Goal: Find specific page/section: Find specific page/section

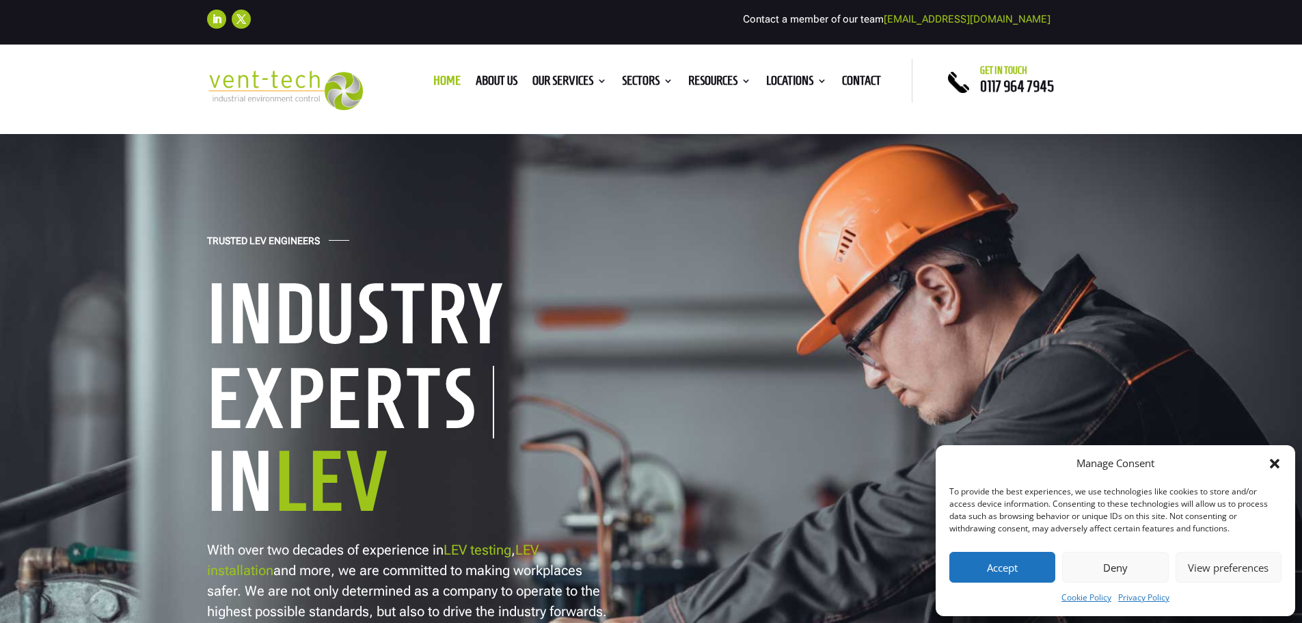
click at [1000, 568] on button "Accept" at bounding box center [1003, 567] width 106 height 31
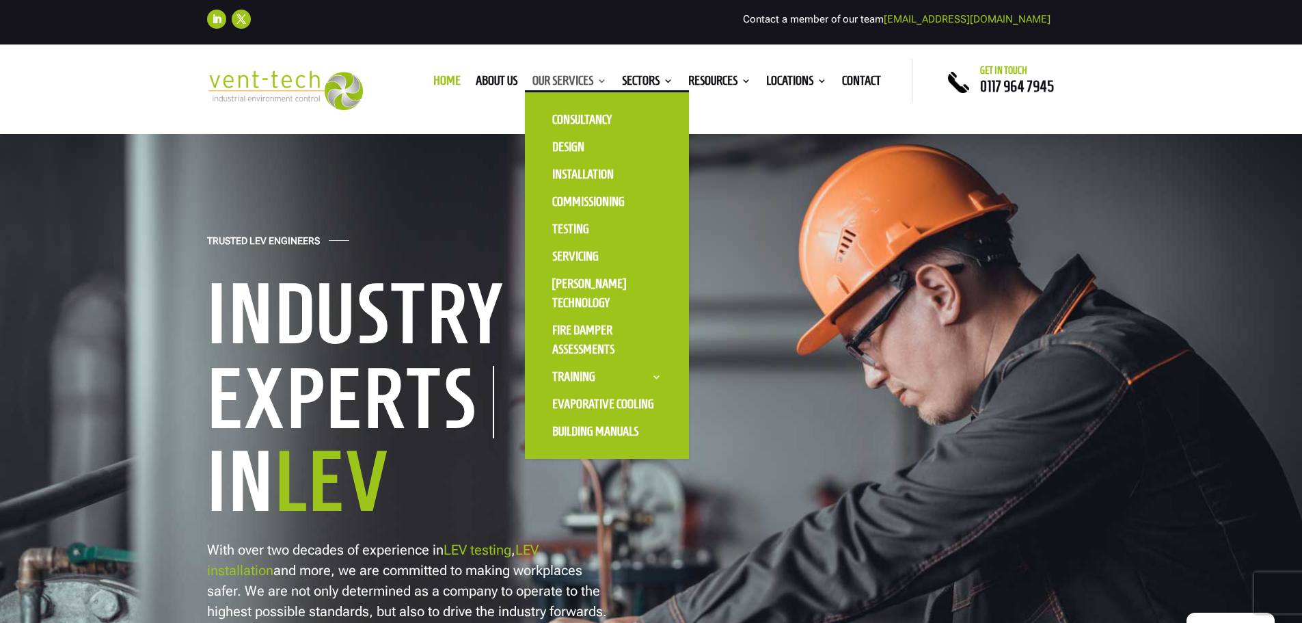
click at [578, 83] on link "Our Services" at bounding box center [570, 83] width 75 height 15
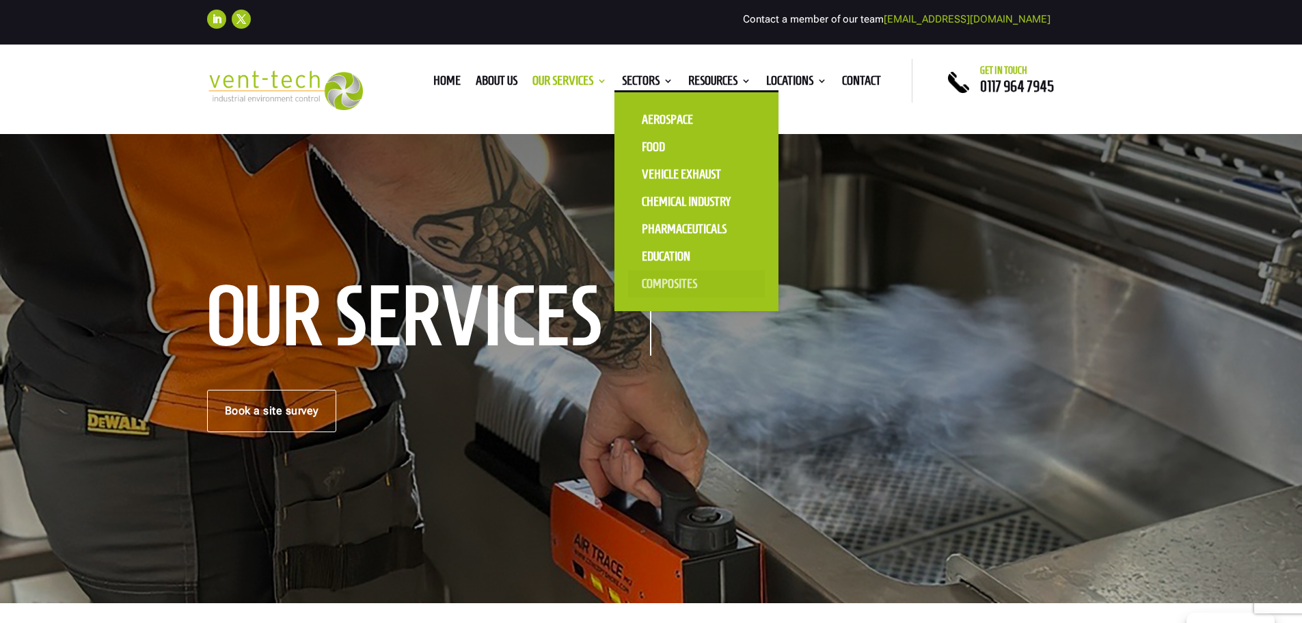
click at [667, 283] on link "Composites" at bounding box center [696, 283] width 137 height 27
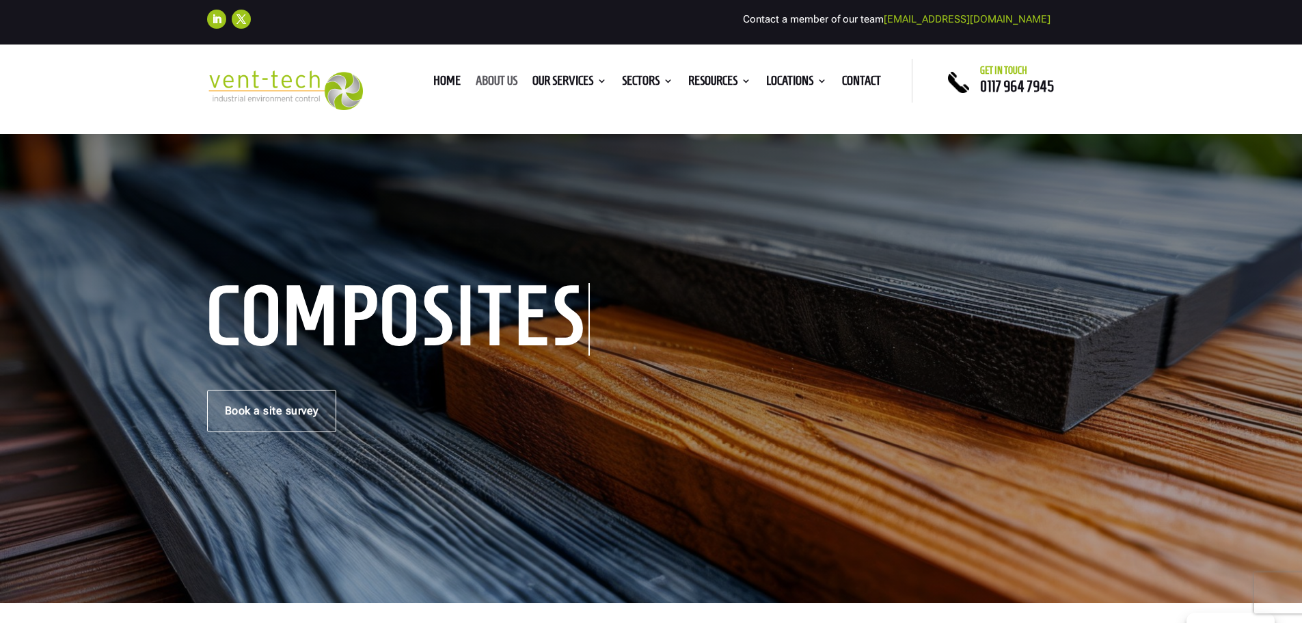
click at [476, 78] on link "About us" at bounding box center [497, 83] width 42 height 15
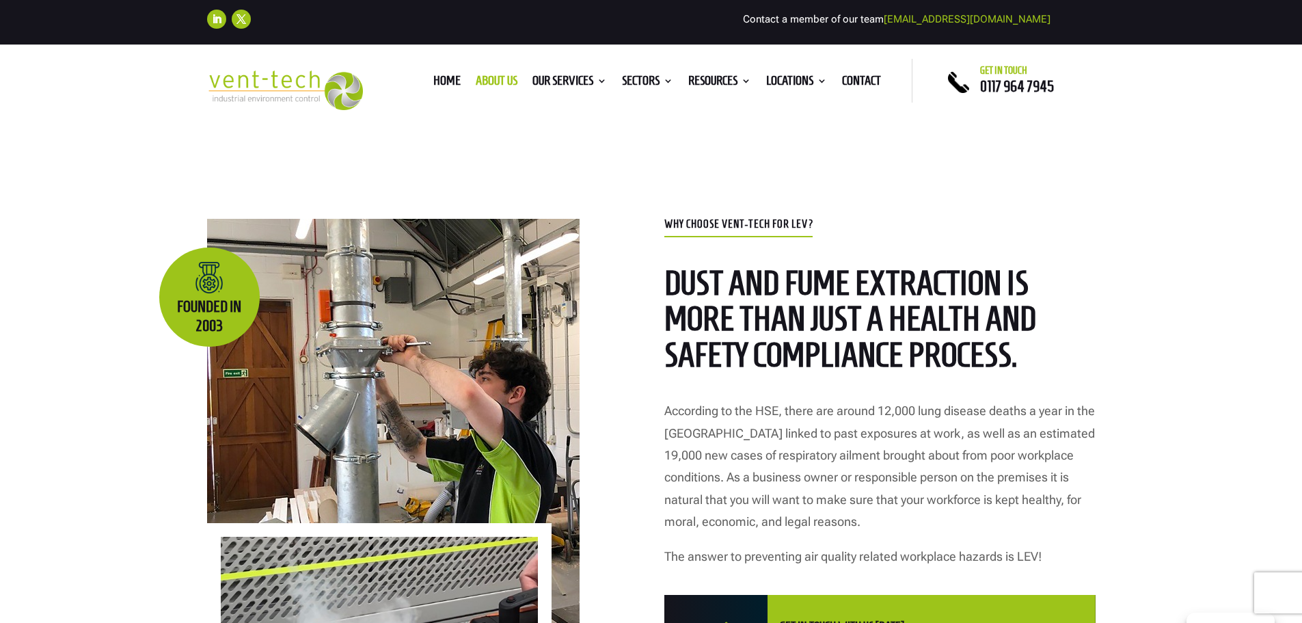
scroll to position [479, 0]
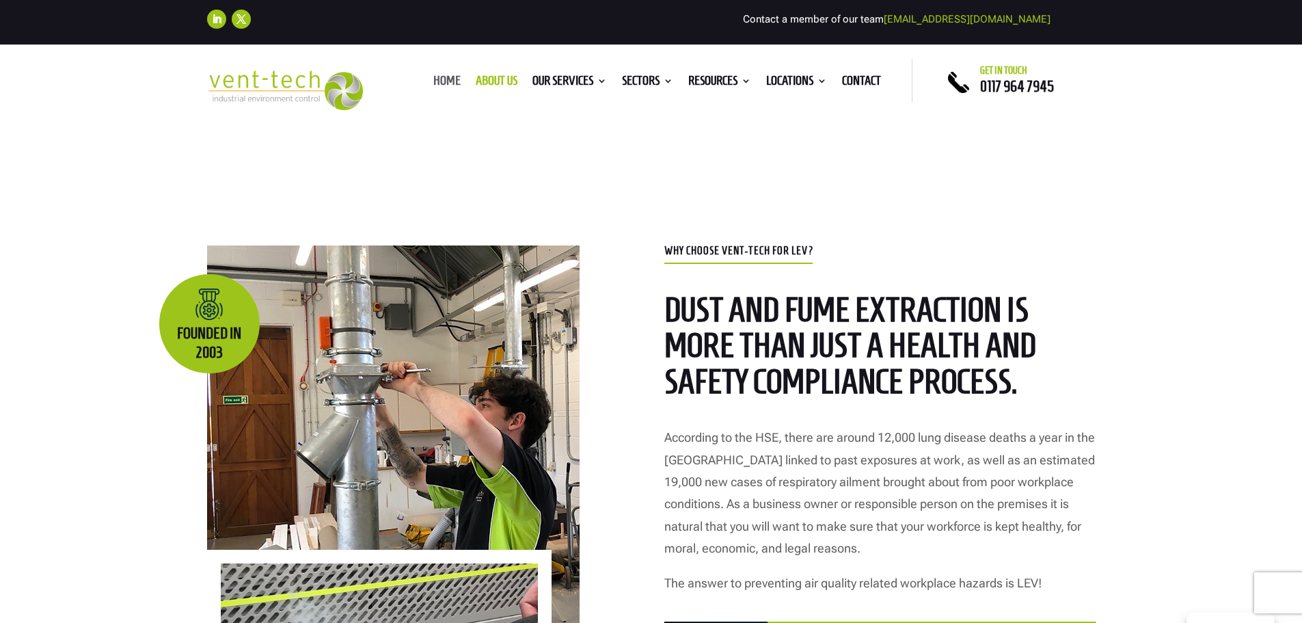
click at [443, 80] on link "Home" at bounding box center [446, 83] width 27 height 15
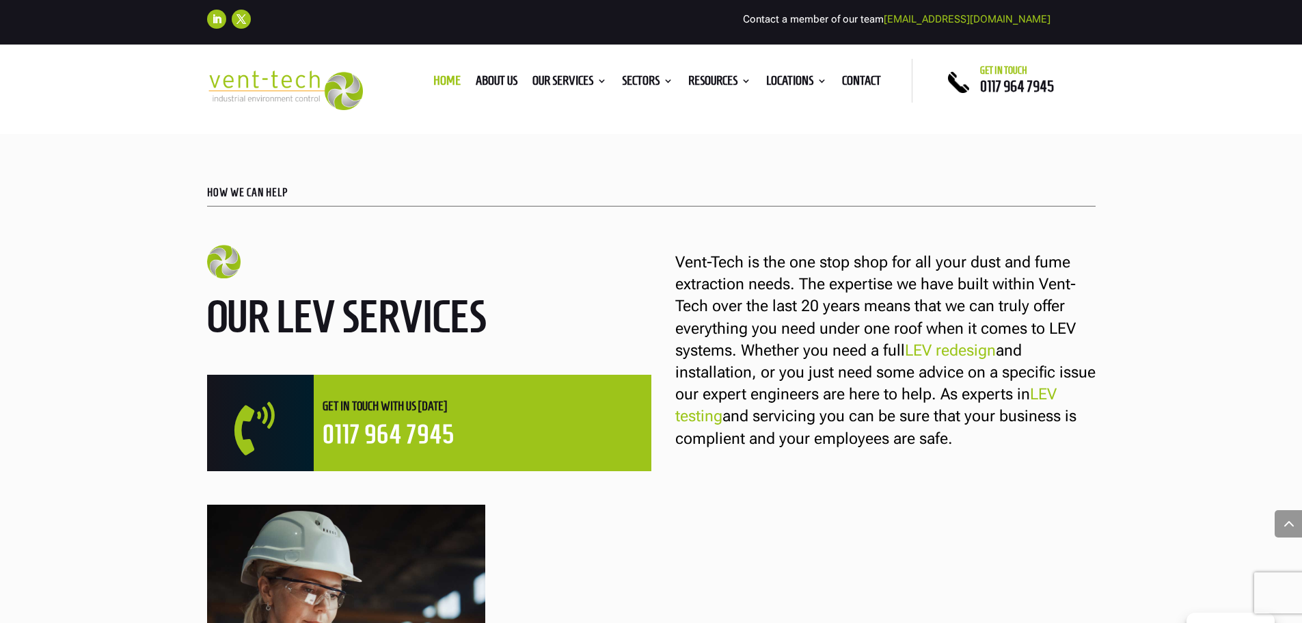
scroll to position [752, 0]
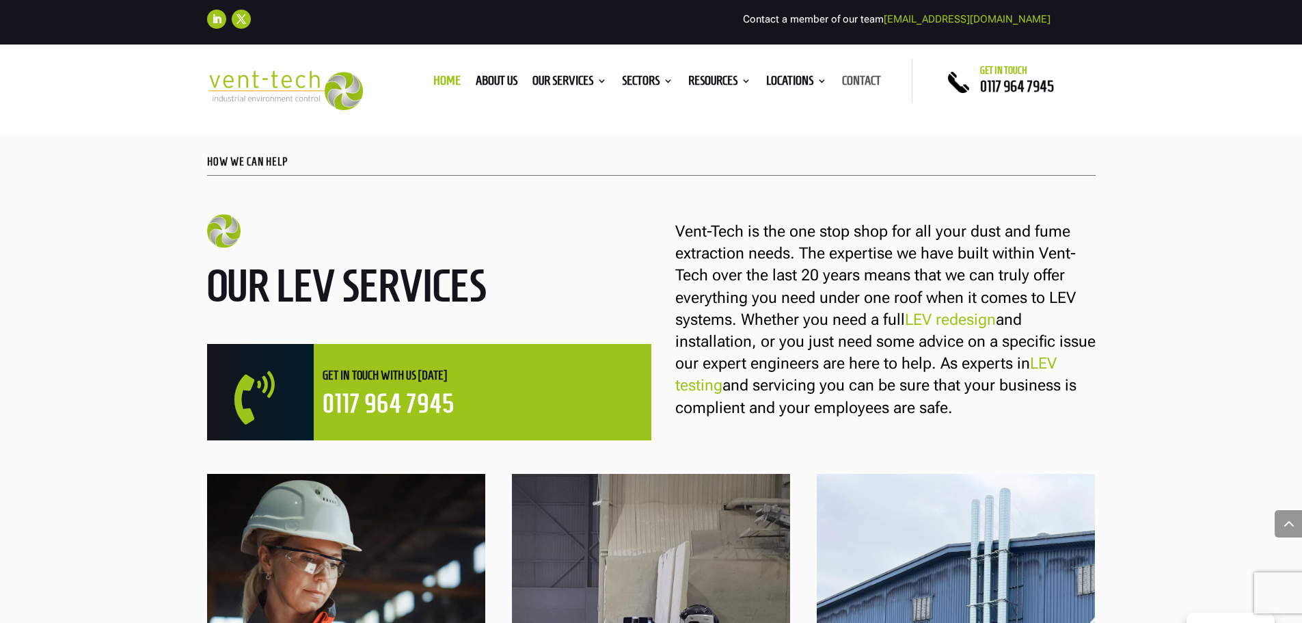
click at [865, 76] on link "Contact" at bounding box center [861, 83] width 39 height 15
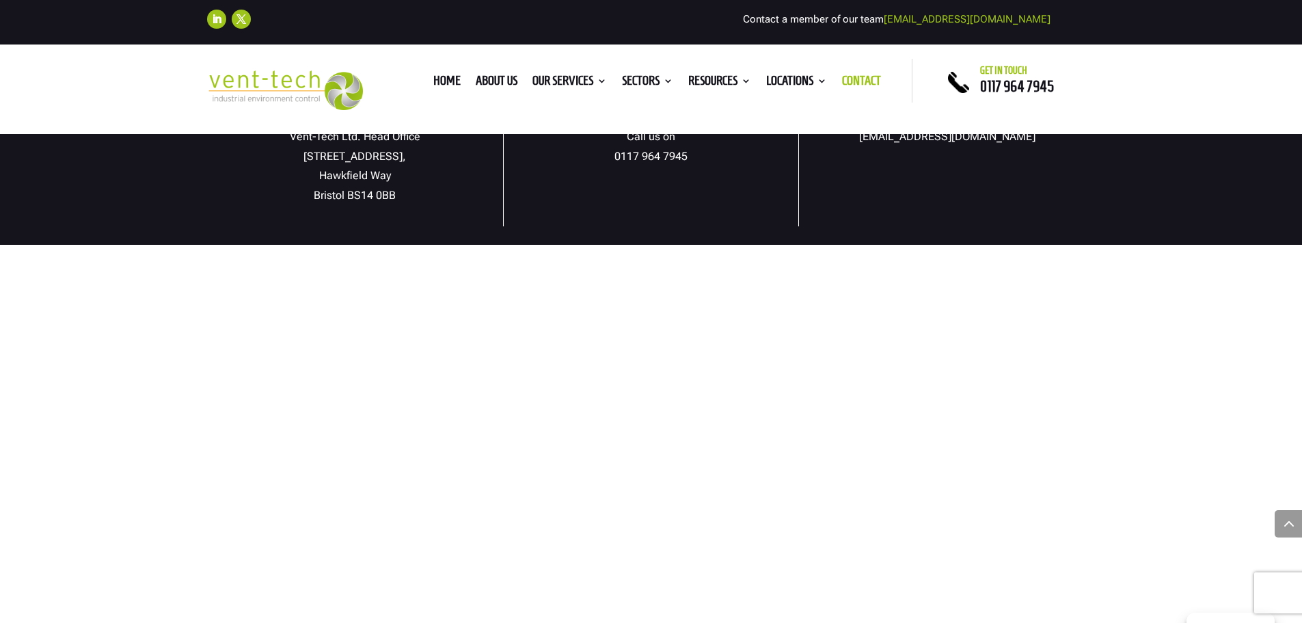
scroll to position [889, 0]
